Goal: Task Accomplishment & Management: Complete application form

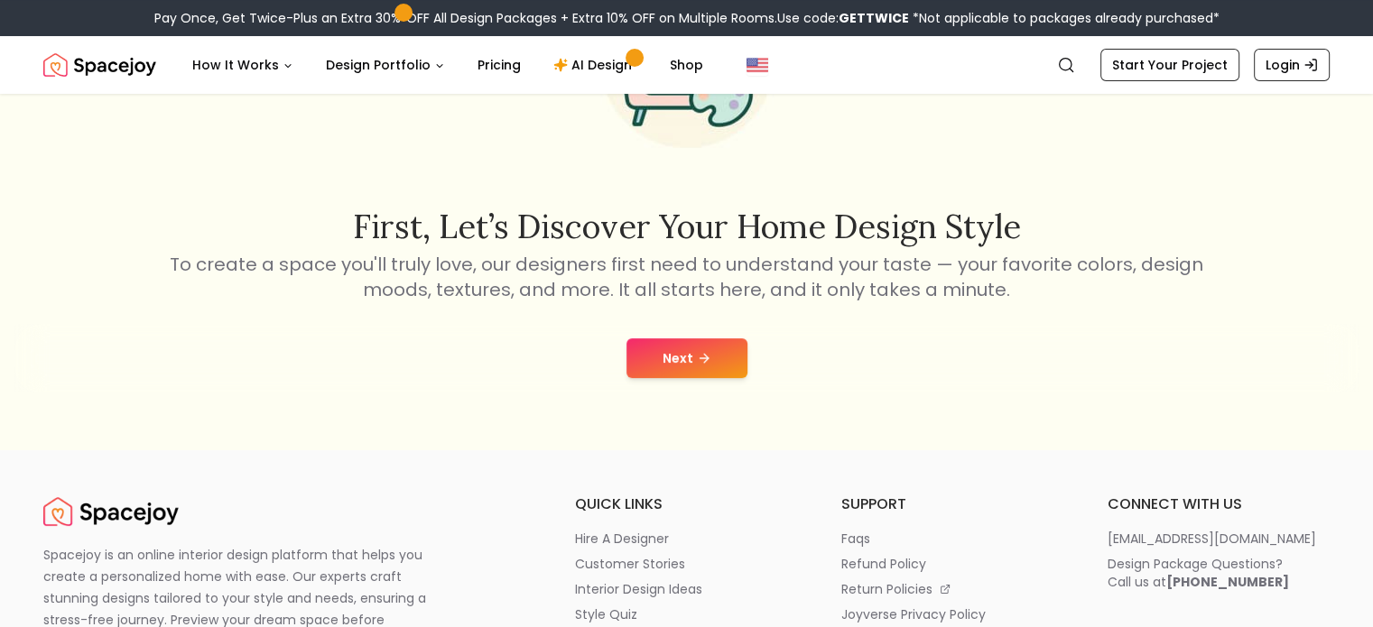
scroll to position [180, 0]
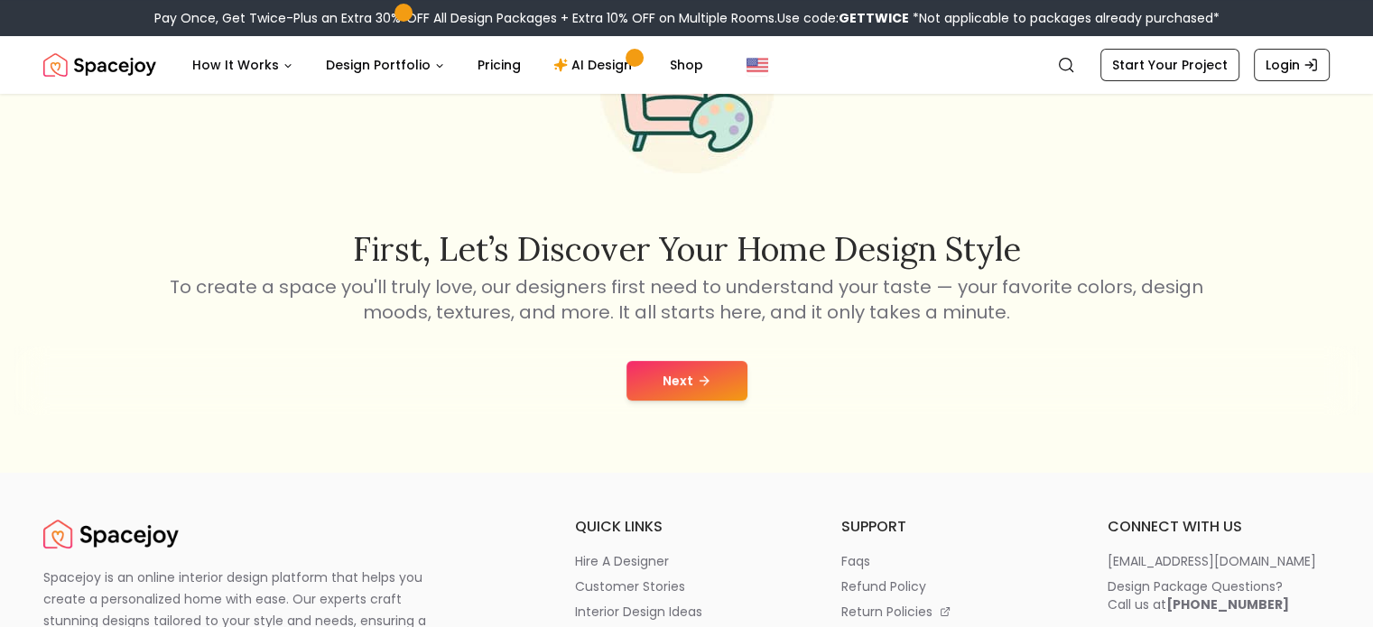
click at [735, 386] on button "Next" at bounding box center [686, 381] width 121 height 40
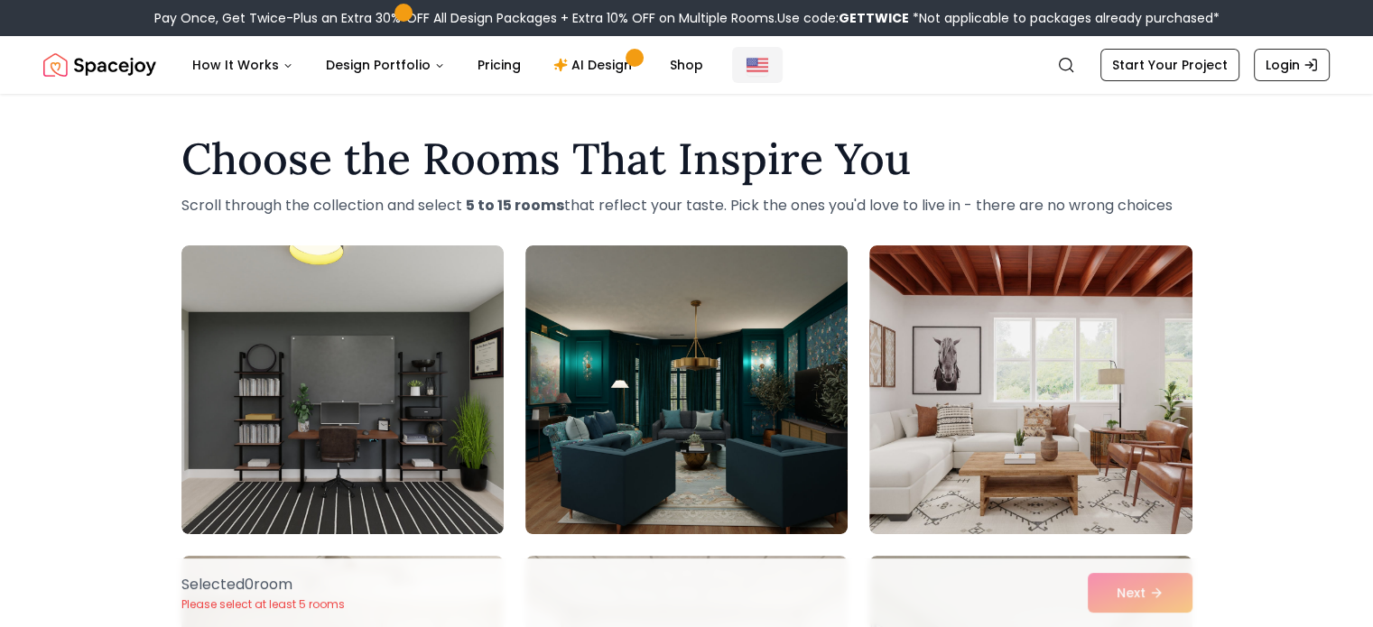
click at [732, 55] on button "Global" at bounding box center [757, 65] width 51 height 36
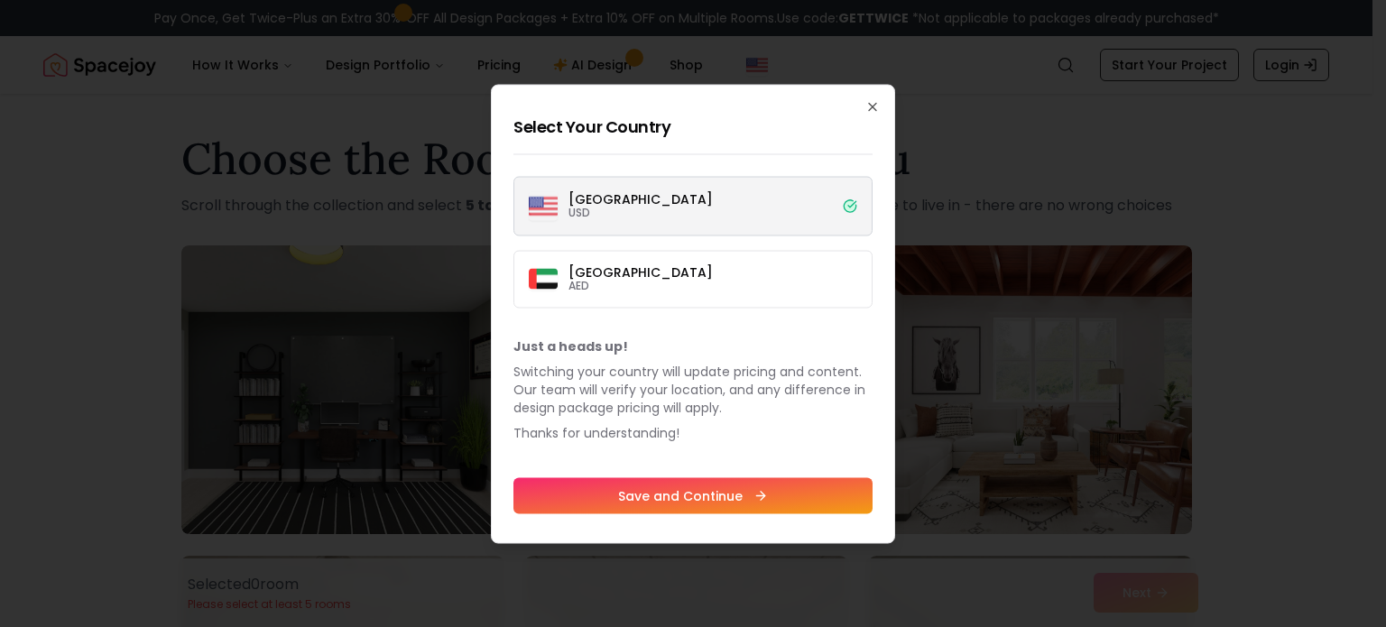
click at [715, 211] on label "[GEOGRAPHIC_DATA] USD" at bounding box center [692, 206] width 359 height 60
click at [0, 0] on button "[GEOGRAPHIC_DATA] USD" at bounding box center [0, 0] width 0 height 0
click at [767, 266] on label "Dubai AED" at bounding box center [692, 279] width 359 height 58
click at [0, 0] on button "Dubai AED" at bounding box center [0, 0] width 0 height 0
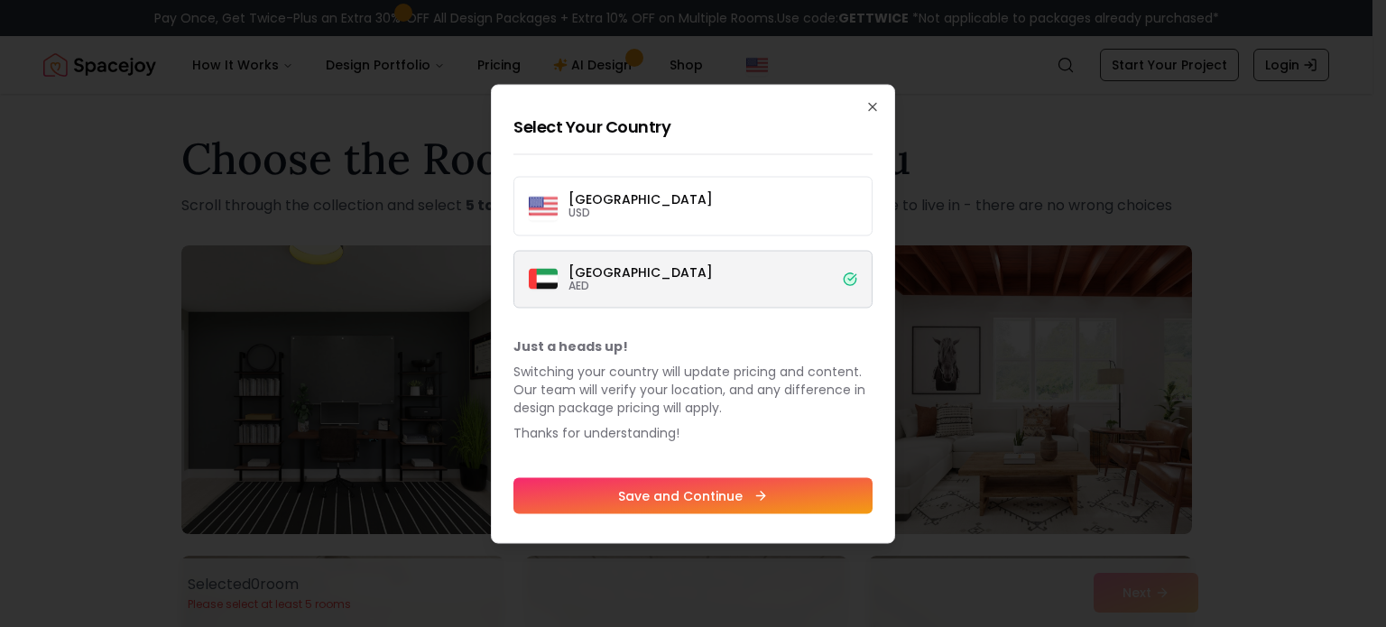
click at [801, 210] on label "[GEOGRAPHIC_DATA] USD" at bounding box center [692, 206] width 359 height 60
click at [0, 0] on button "[GEOGRAPHIC_DATA] USD" at bounding box center [0, 0] width 0 height 0
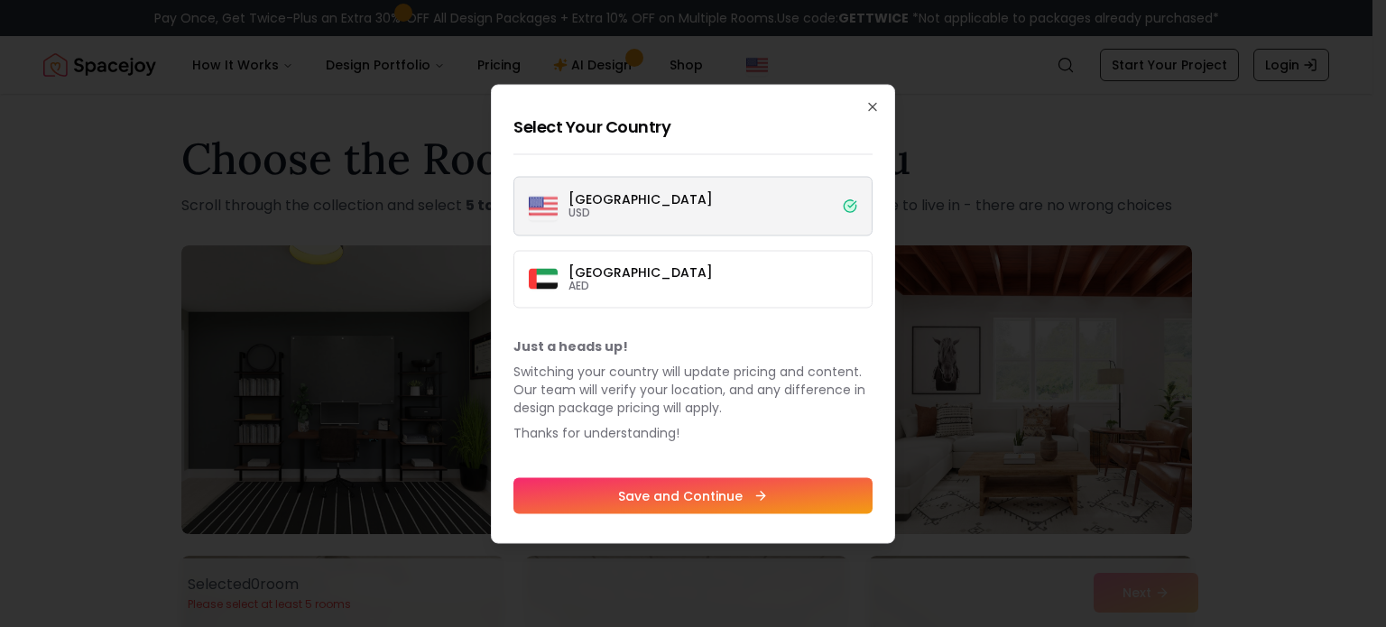
click at [853, 117] on h2 "Select Your Country" at bounding box center [692, 126] width 359 height 25
click at [869, 105] on icon "button" at bounding box center [872, 106] width 14 height 14
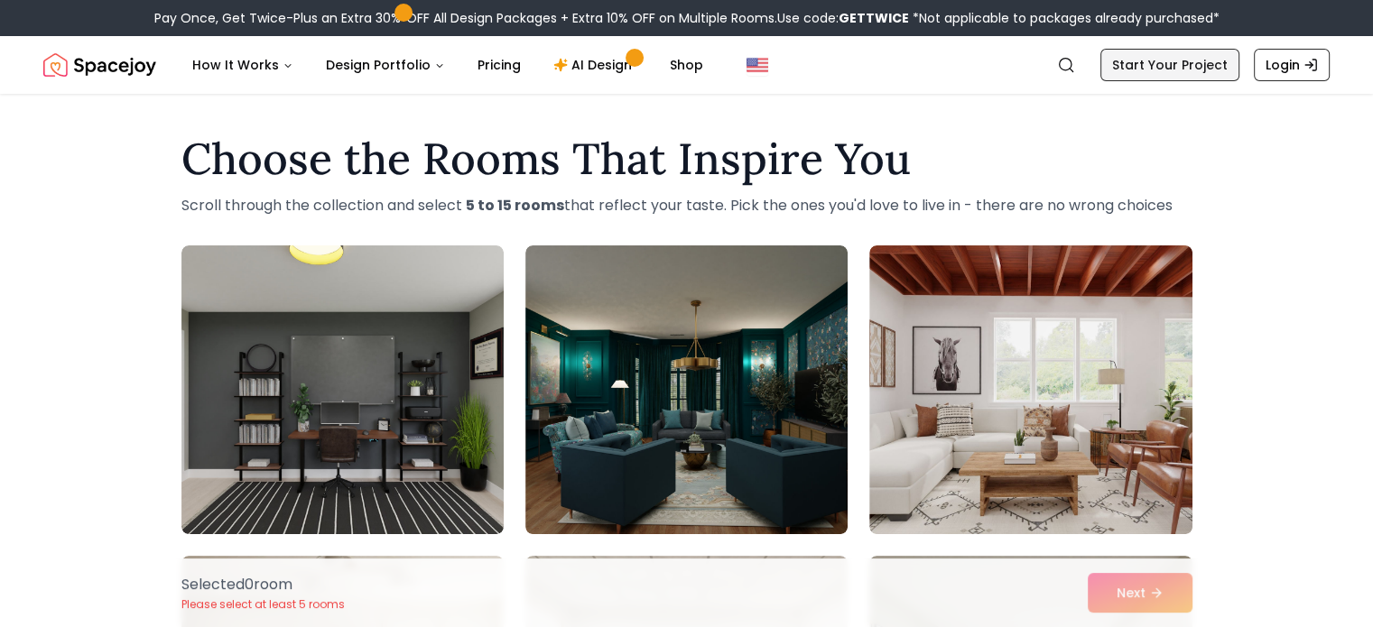
click at [1117, 62] on link "Start Your Project" at bounding box center [1169, 65] width 139 height 32
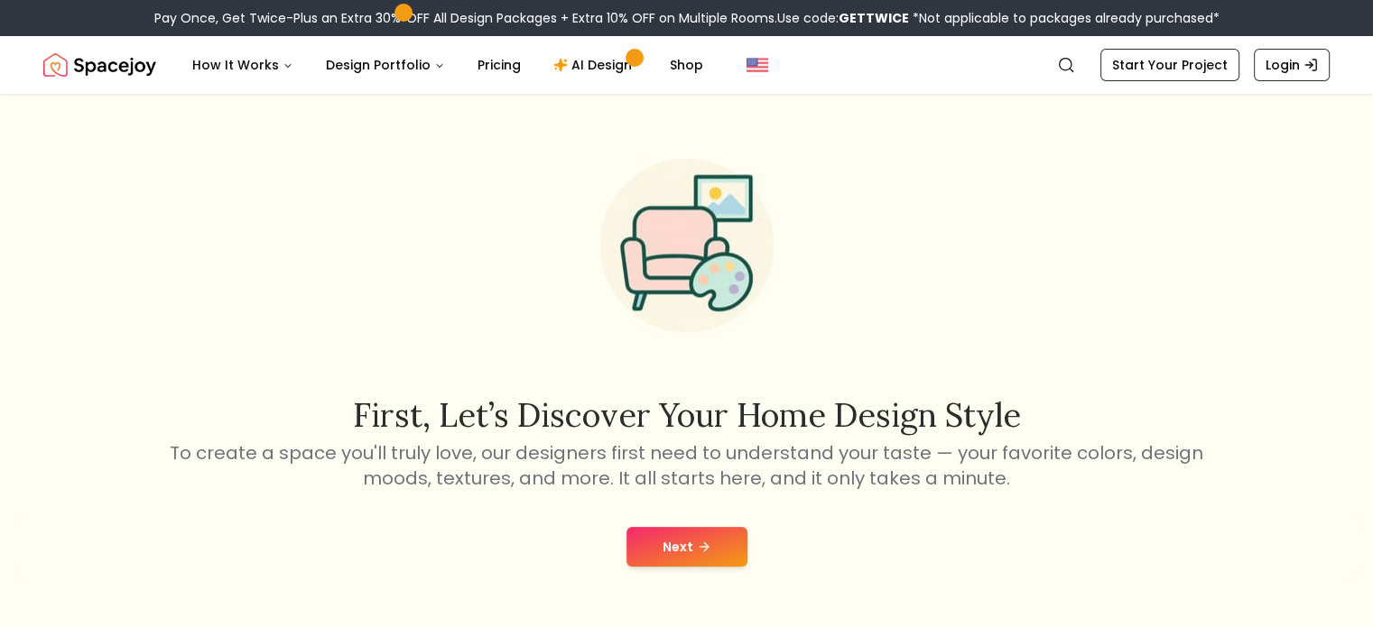
scroll to position [271, 0]
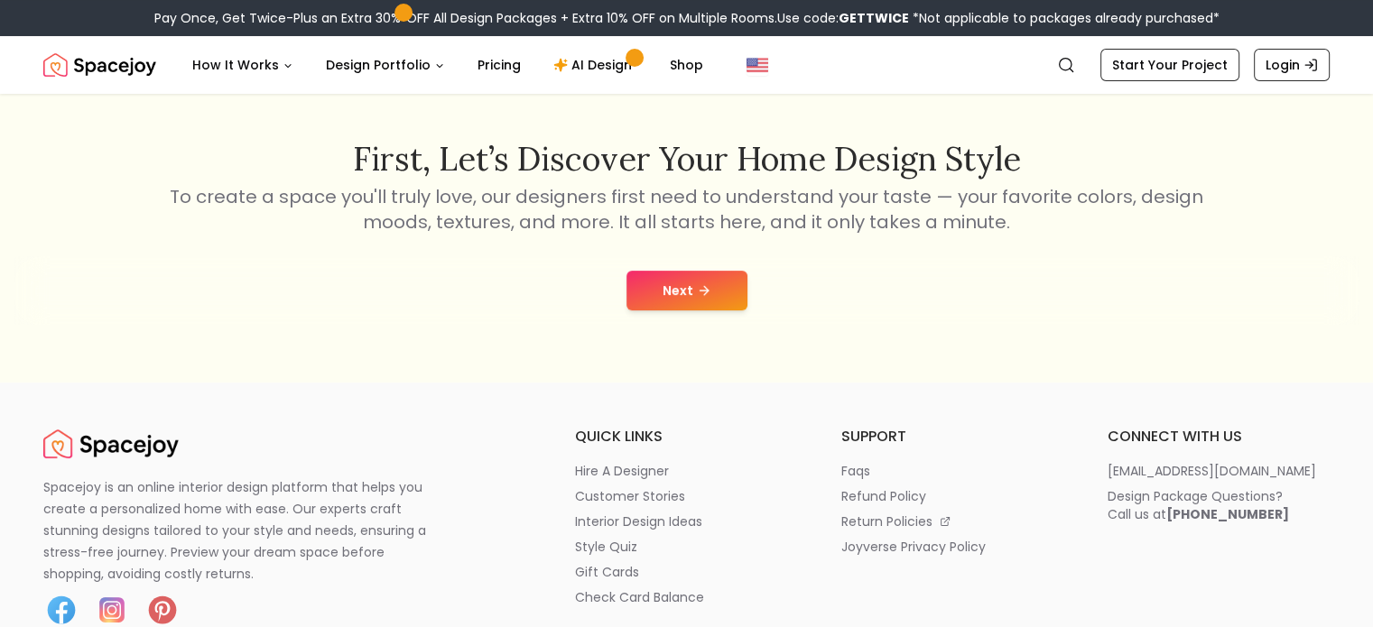
click at [693, 298] on button "Next" at bounding box center [686, 291] width 121 height 40
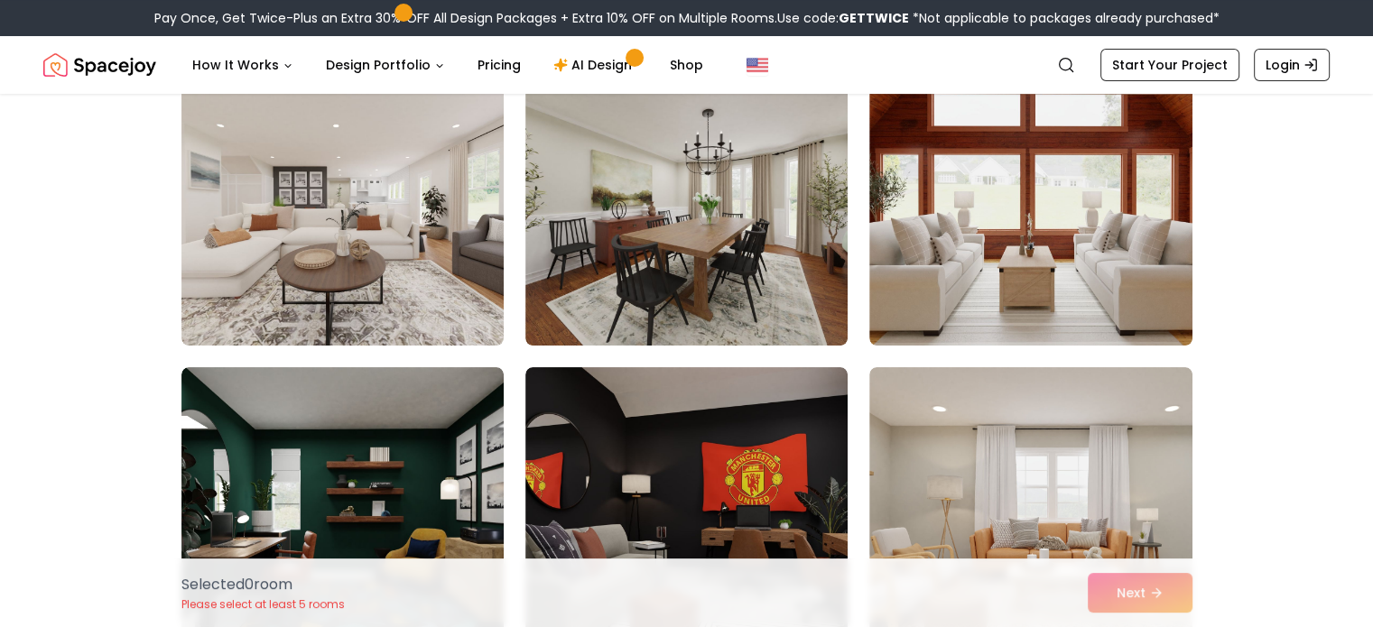
scroll to position [167, 0]
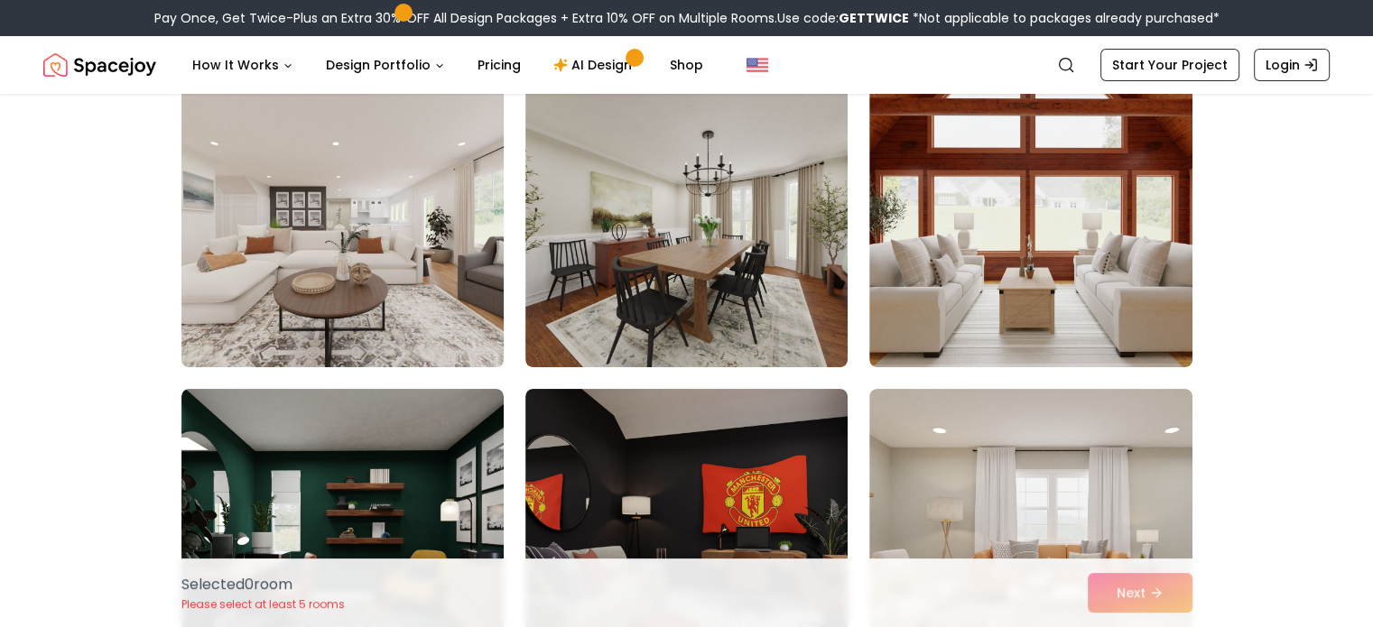
click at [349, 218] on img at bounding box center [342, 222] width 338 height 303
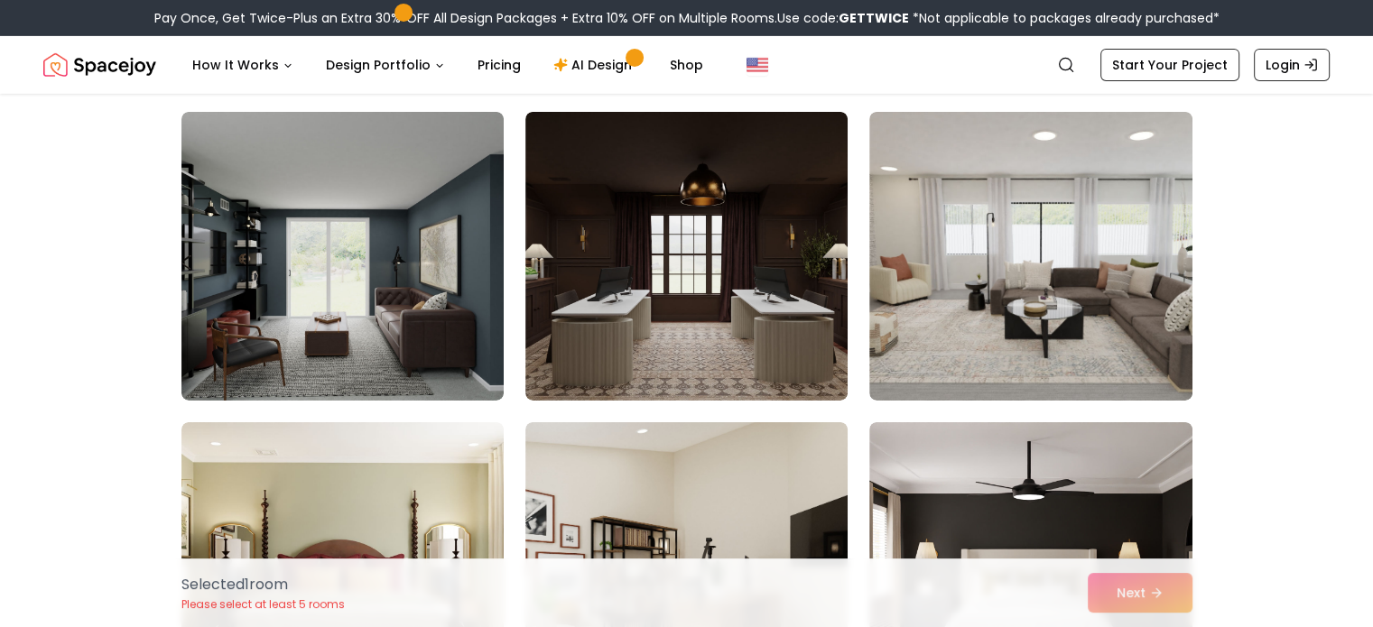
scroll to position [6033, 0]
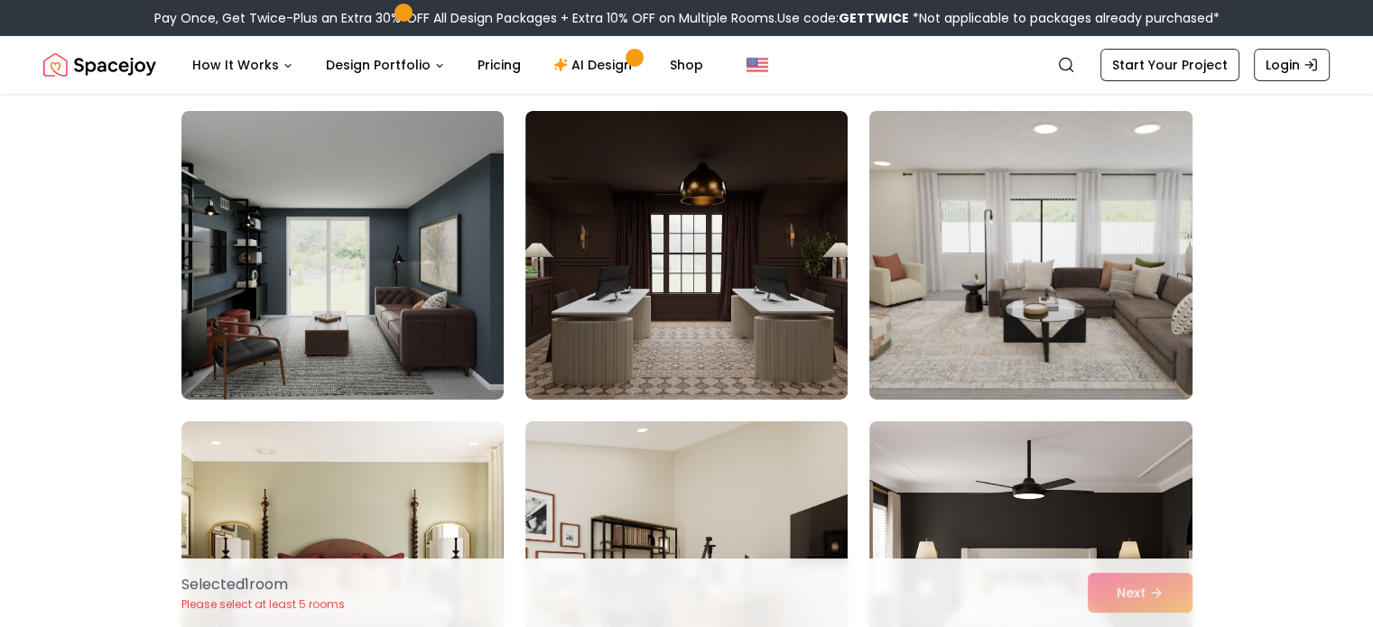
click at [1117, 317] on img at bounding box center [1030, 255] width 338 height 303
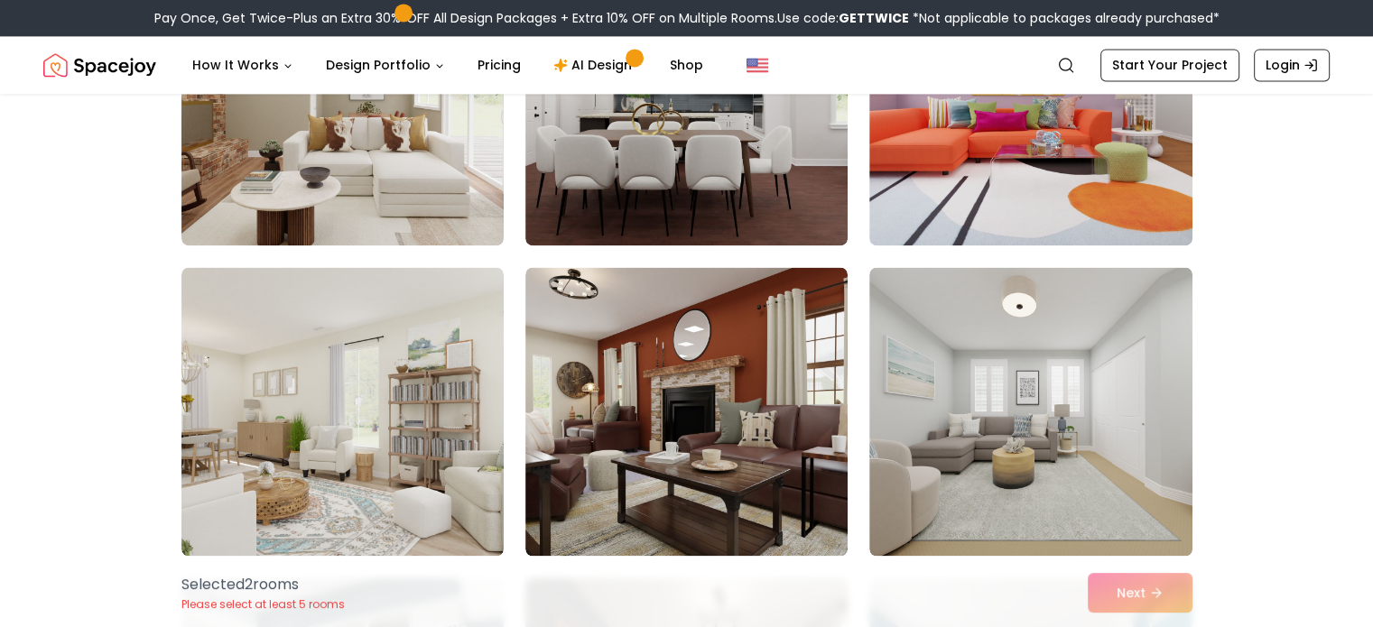
scroll to position [9823, 0]
